Goal: Task Accomplishment & Management: Use online tool/utility

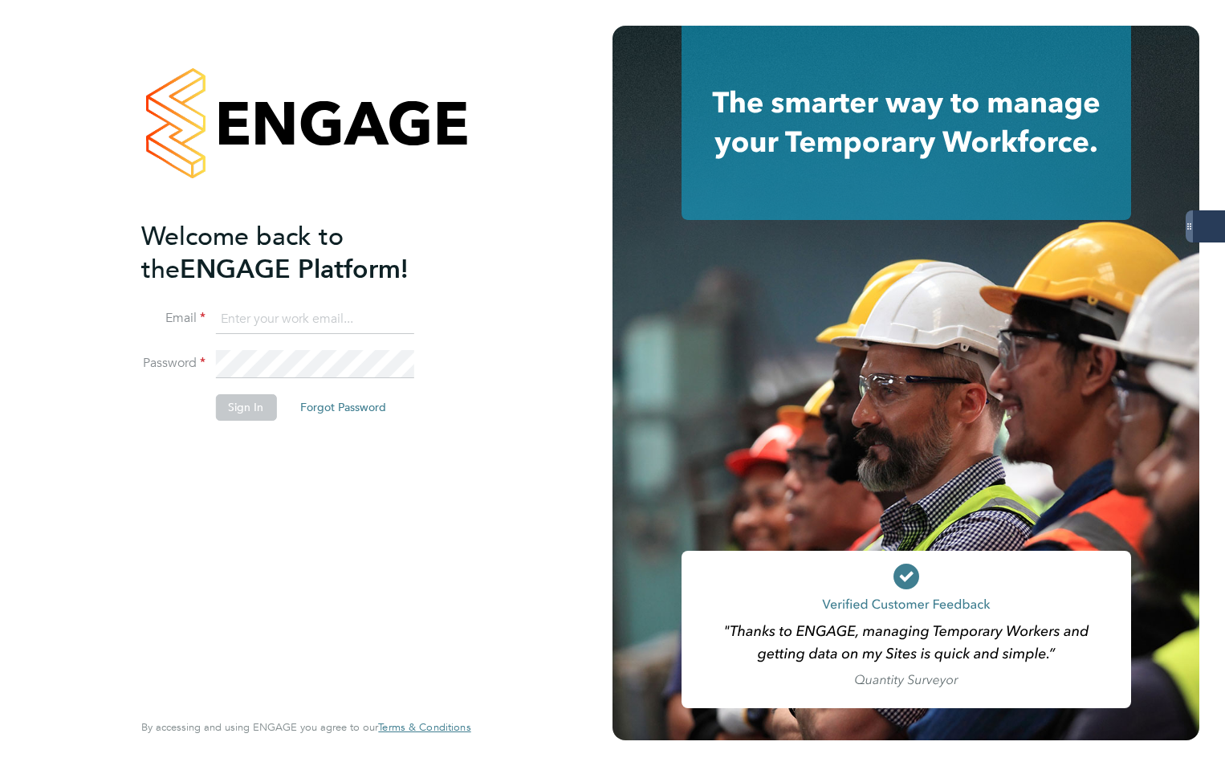
type input "oliver.parkinson@Servicecare.org.uk"
click at [273, 407] on button "Sign In" at bounding box center [245, 407] width 61 height 26
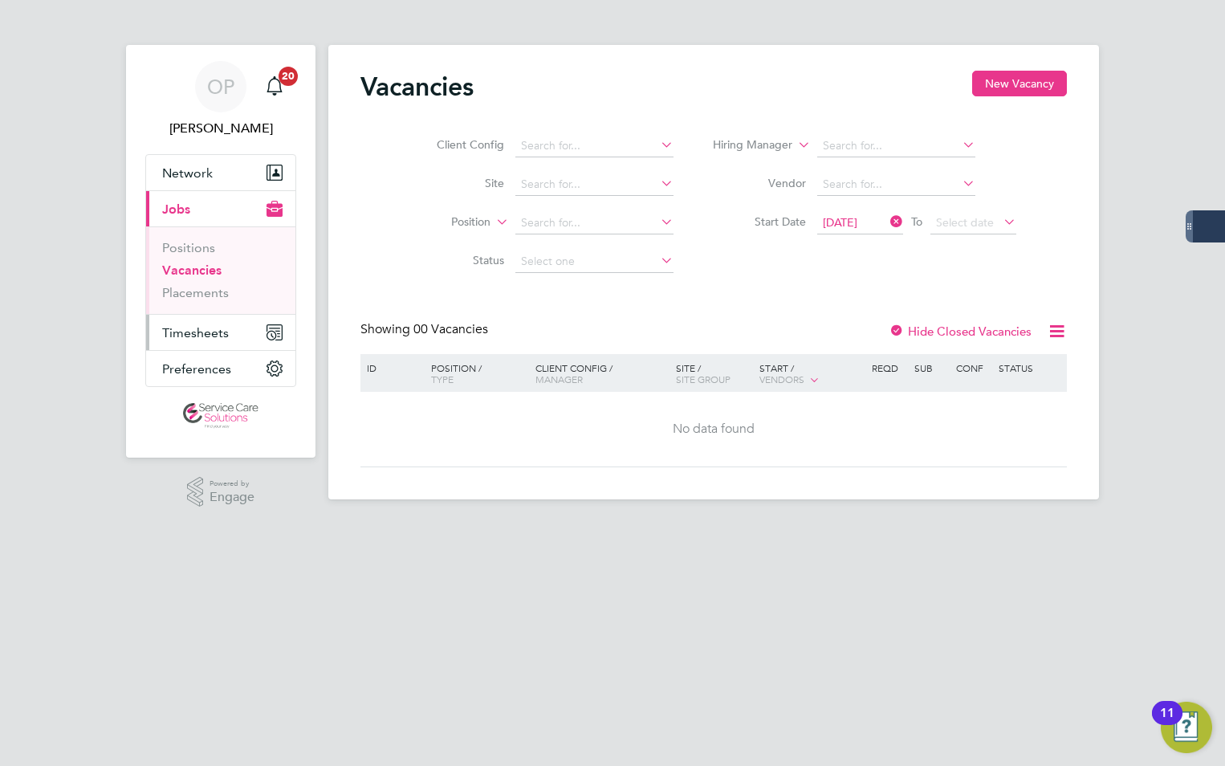
click at [212, 335] on span "Timesheets" at bounding box center [195, 332] width 67 height 15
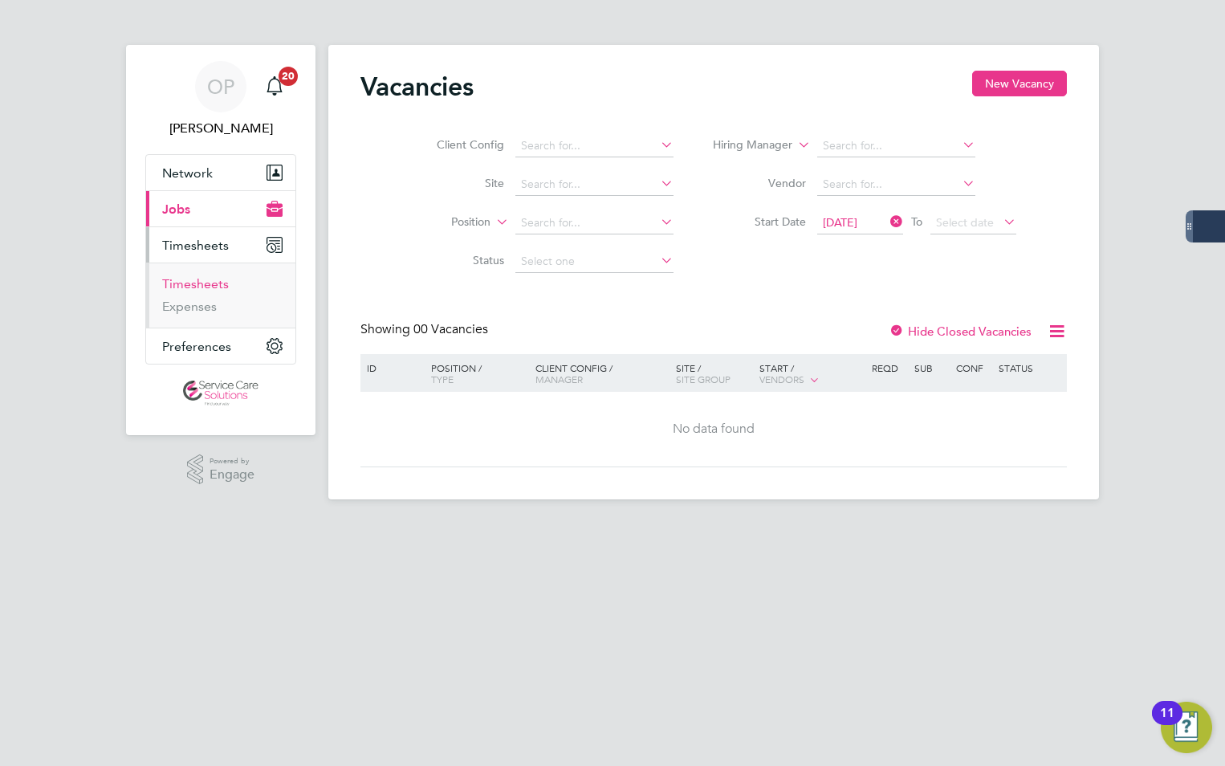
click at [226, 291] on link "Timesheets" at bounding box center [195, 283] width 67 height 15
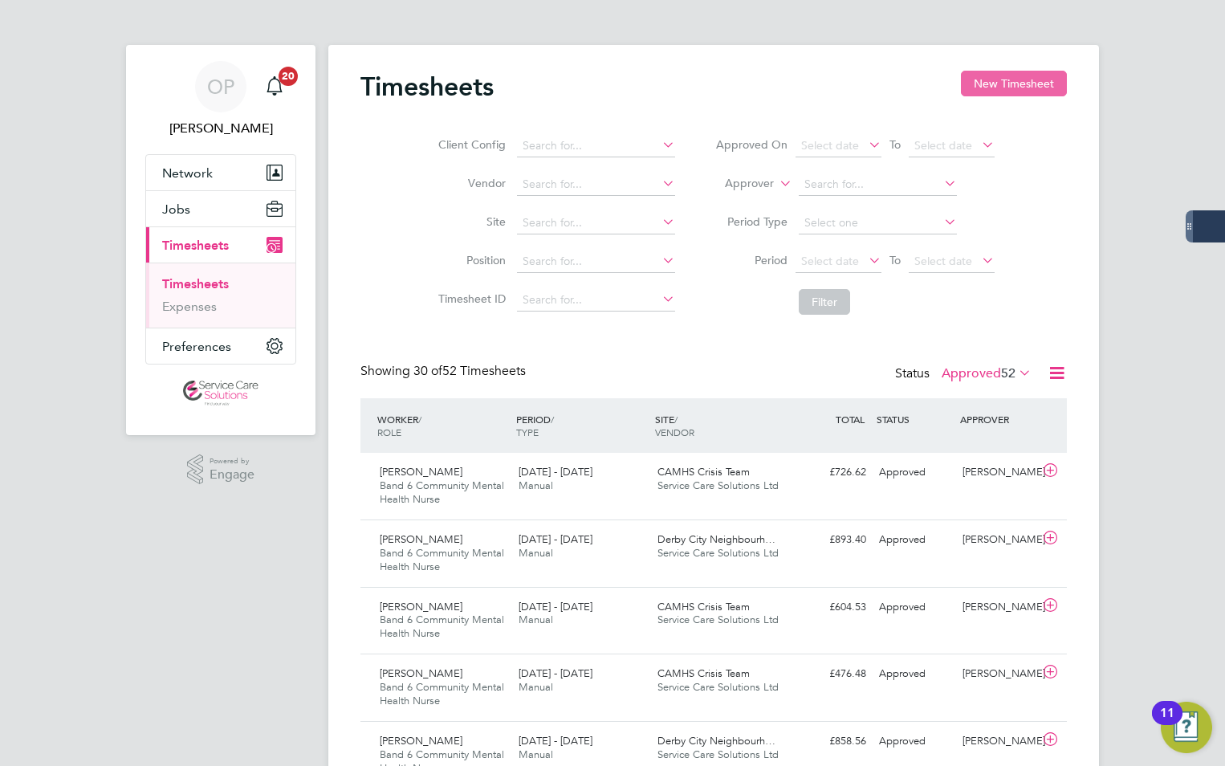
click at [969, 90] on button "New Timesheet" at bounding box center [1014, 84] width 106 height 26
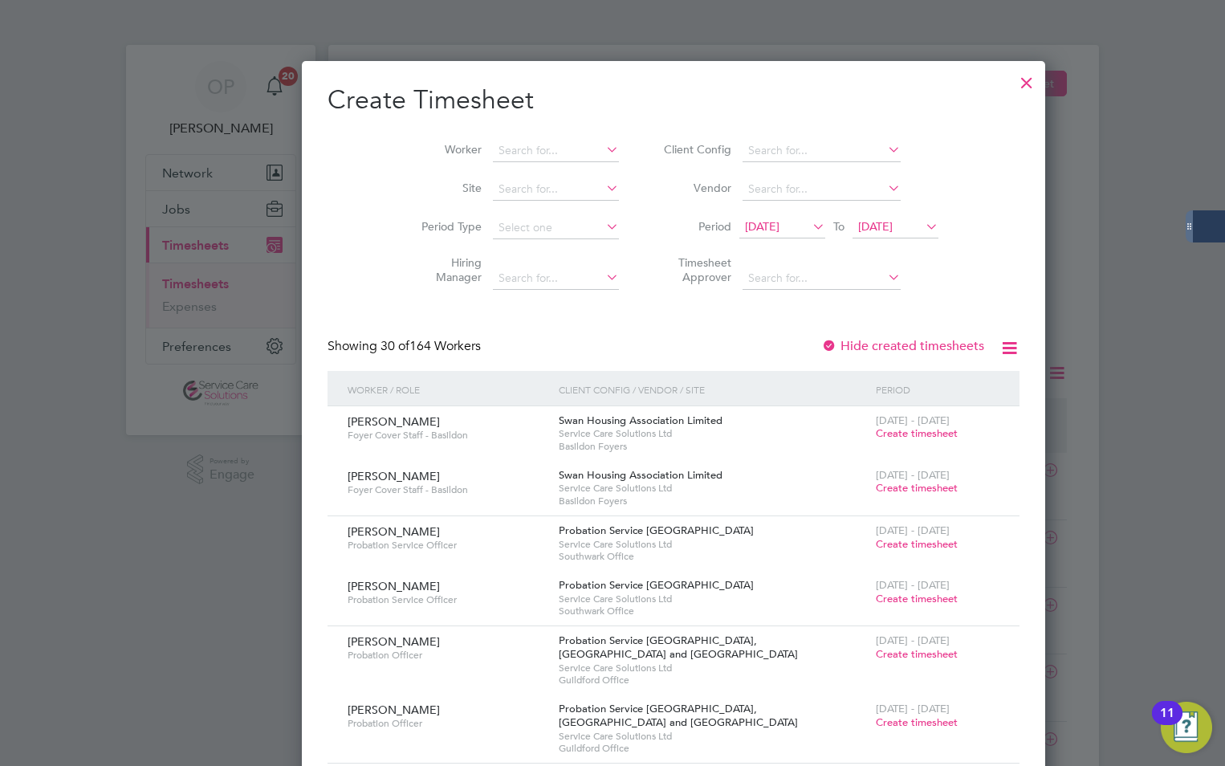
click at [501, 166] on li "Worker" at bounding box center [514, 151] width 250 height 39
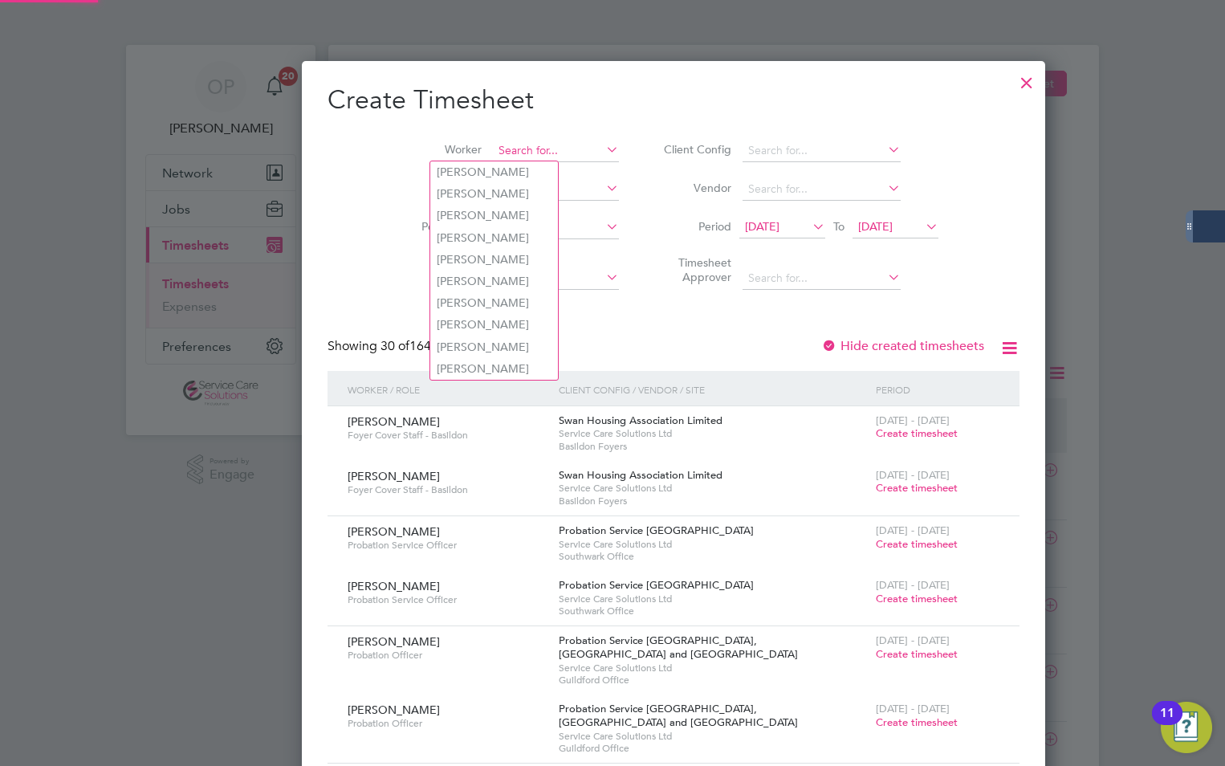
click at [502, 157] on input at bounding box center [556, 151] width 126 height 22
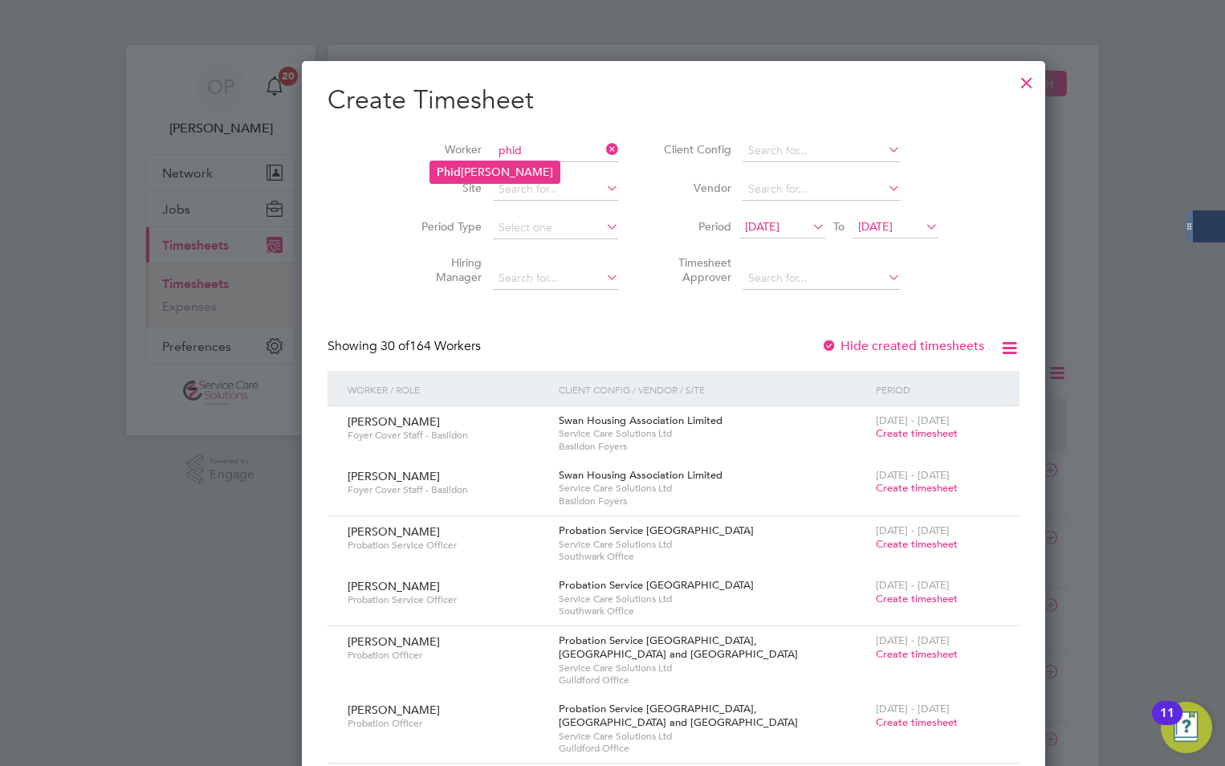
click at [516, 168] on li "Phid [PERSON_NAME]" at bounding box center [494, 172] width 129 height 22
type input "[PERSON_NAME]"
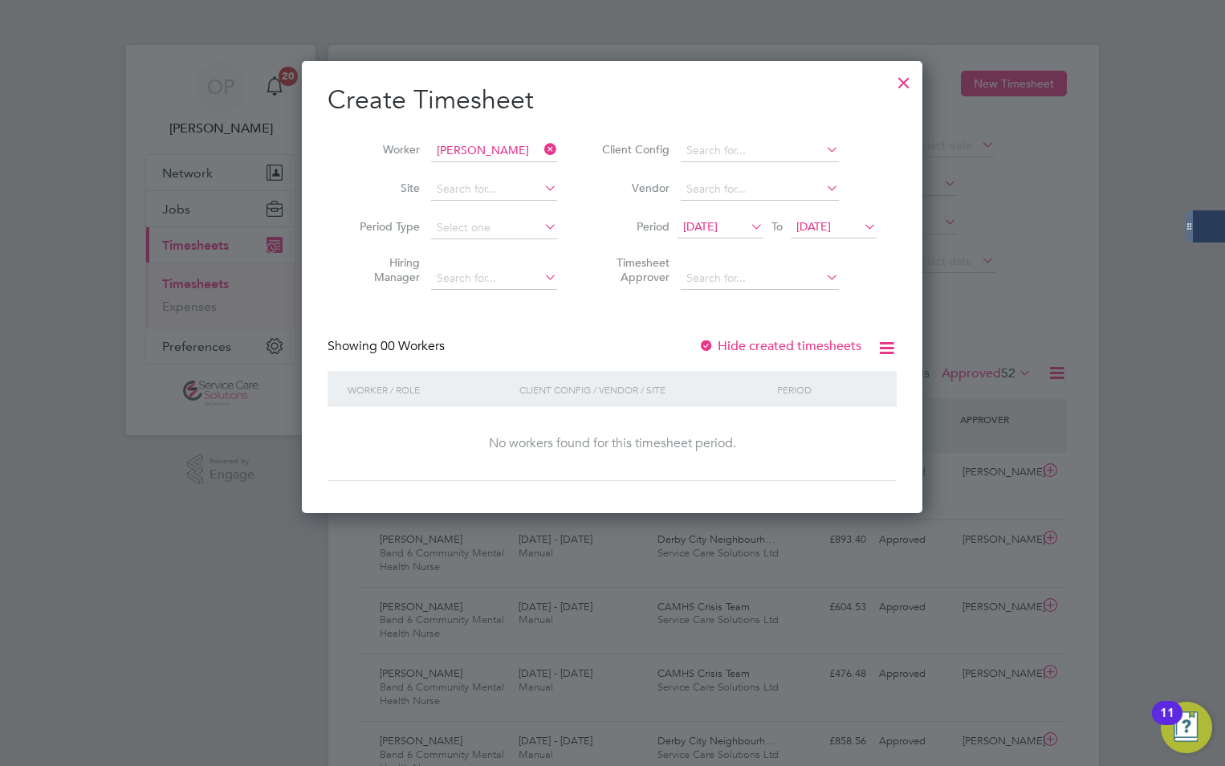
click at [904, 85] on div at bounding box center [903, 78] width 29 height 29
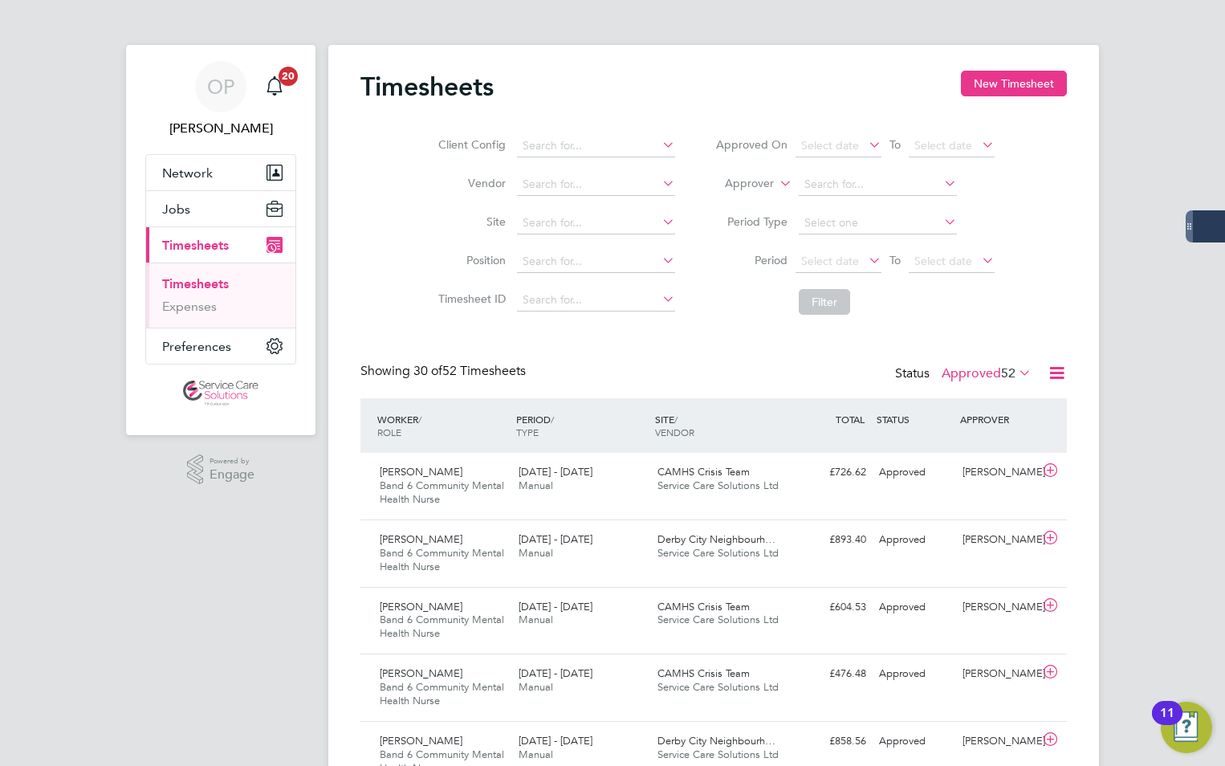
click at [993, 380] on label "Approved 52" at bounding box center [986, 373] width 90 height 16
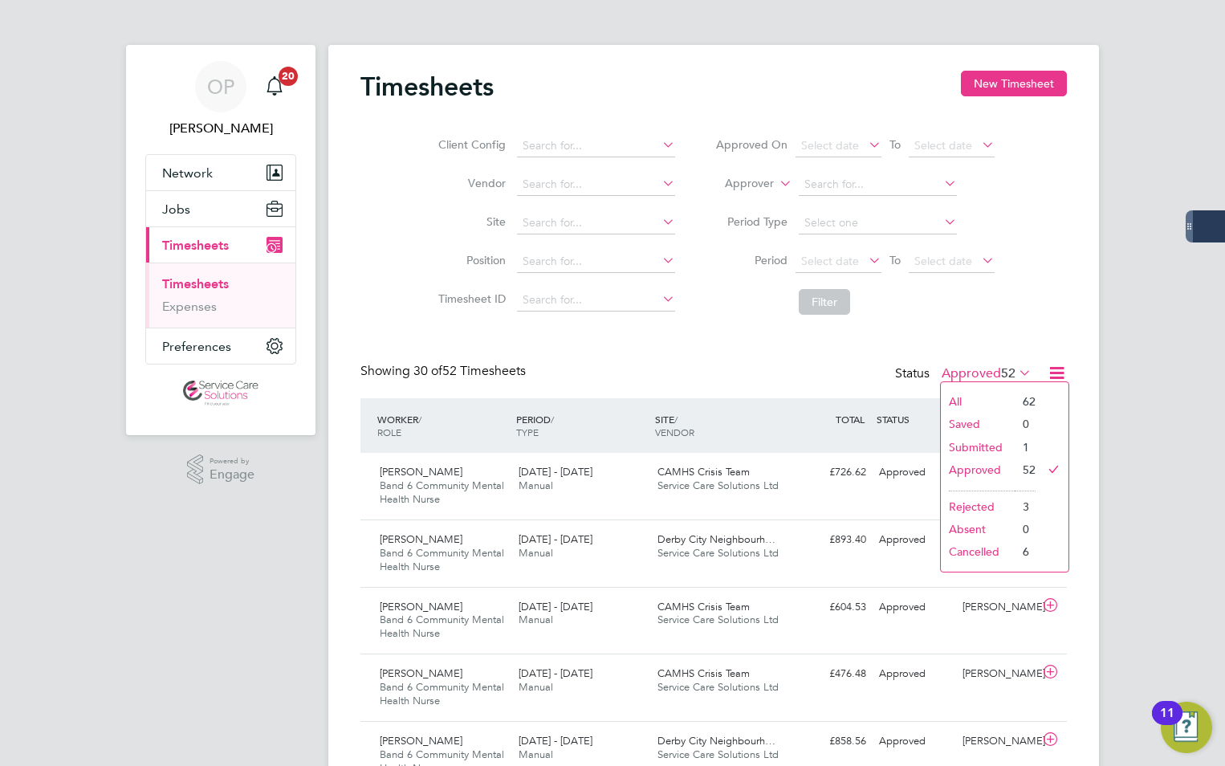
click at [994, 445] on li "Submitted" at bounding box center [978, 447] width 74 height 22
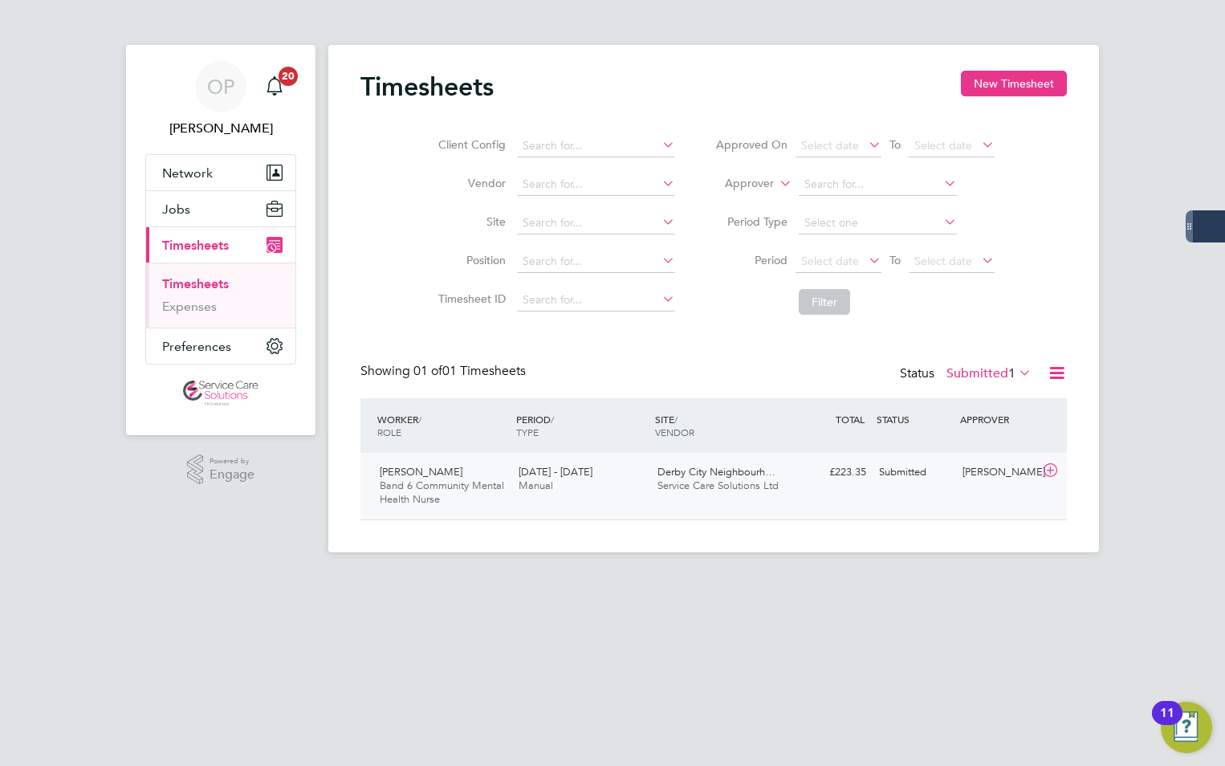
drag, startPoint x: 991, startPoint y: 506, endPoint x: 874, endPoint y: 506, distance: 117.2
click at [874, 506] on div "[PERSON_NAME] Band 6 Community Mental Health Nurse [DATE] - [DATE] [DATE] - [DA…" at bounding box center [713, 486] width 706 height 67
